Goal: Information Seeking & Learning: Learn about a topic

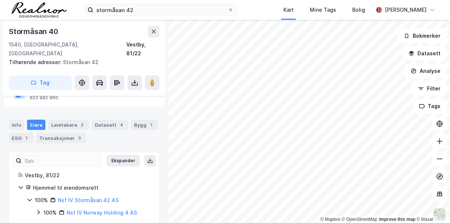
scroll to position [70, 0]
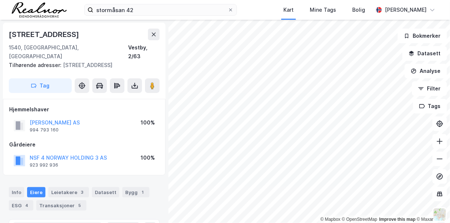
scroll to position [48, 0]
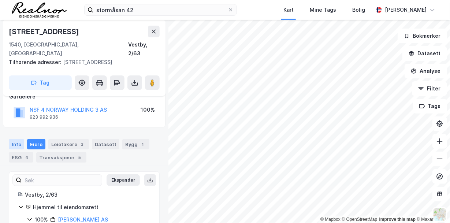
click at [18, 139] on div "Info" at bounding box center [16, 144] width 15 height 10
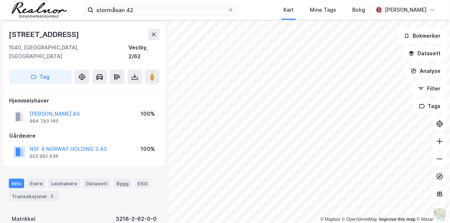
scroll to position [48, 0]
